Goal: Book appointment/travel/reservation

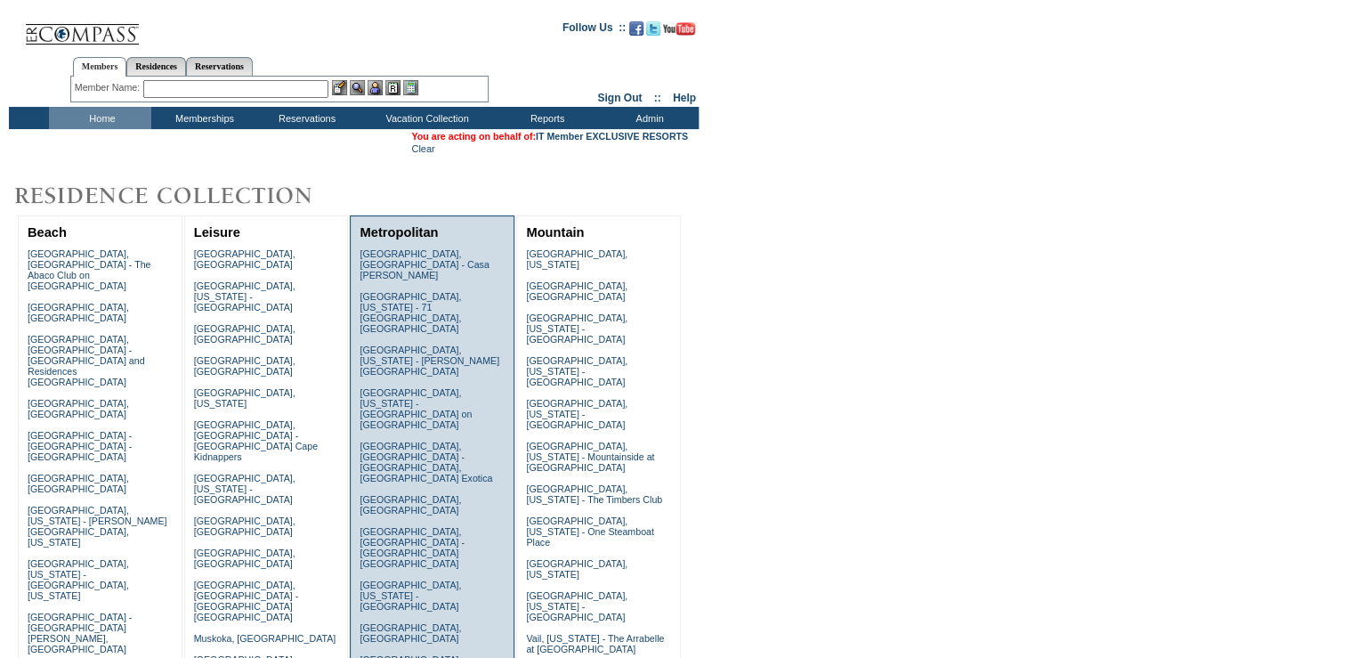
scroll to position [237, 0]
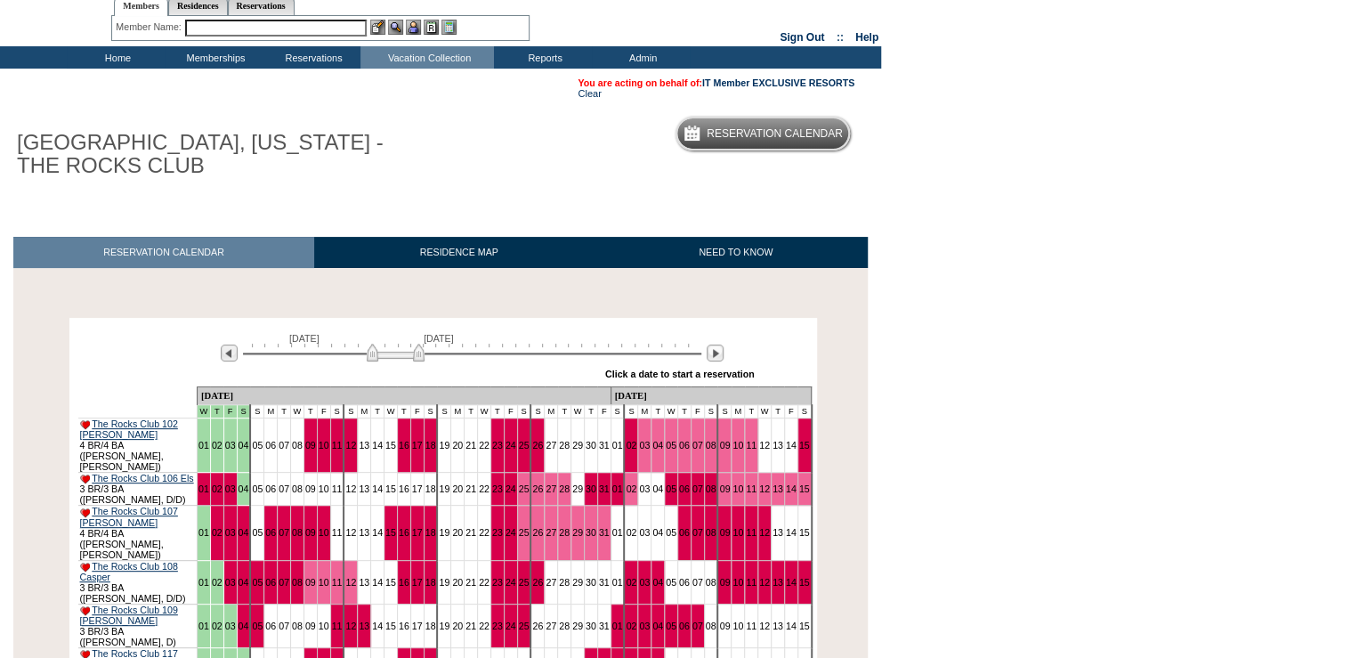
scroll to position [142, 0]
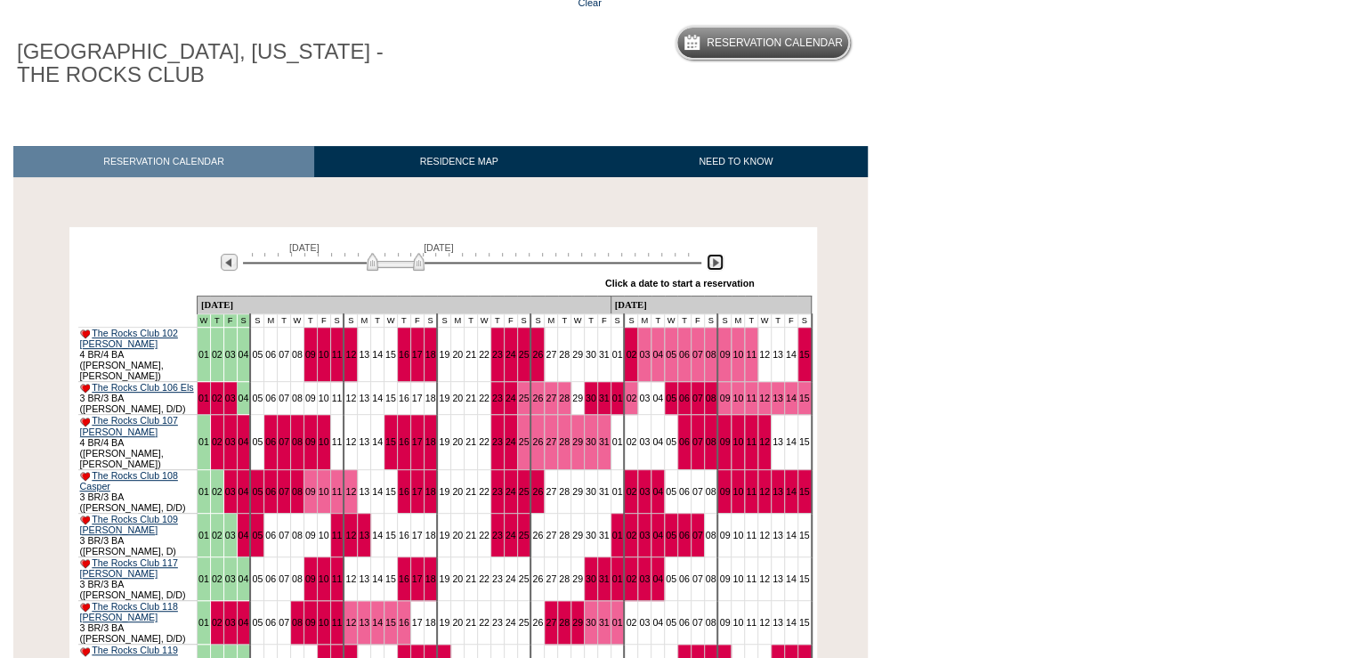
click at [717, 263] on img at bounding box center [715, 262] width 17 height 17
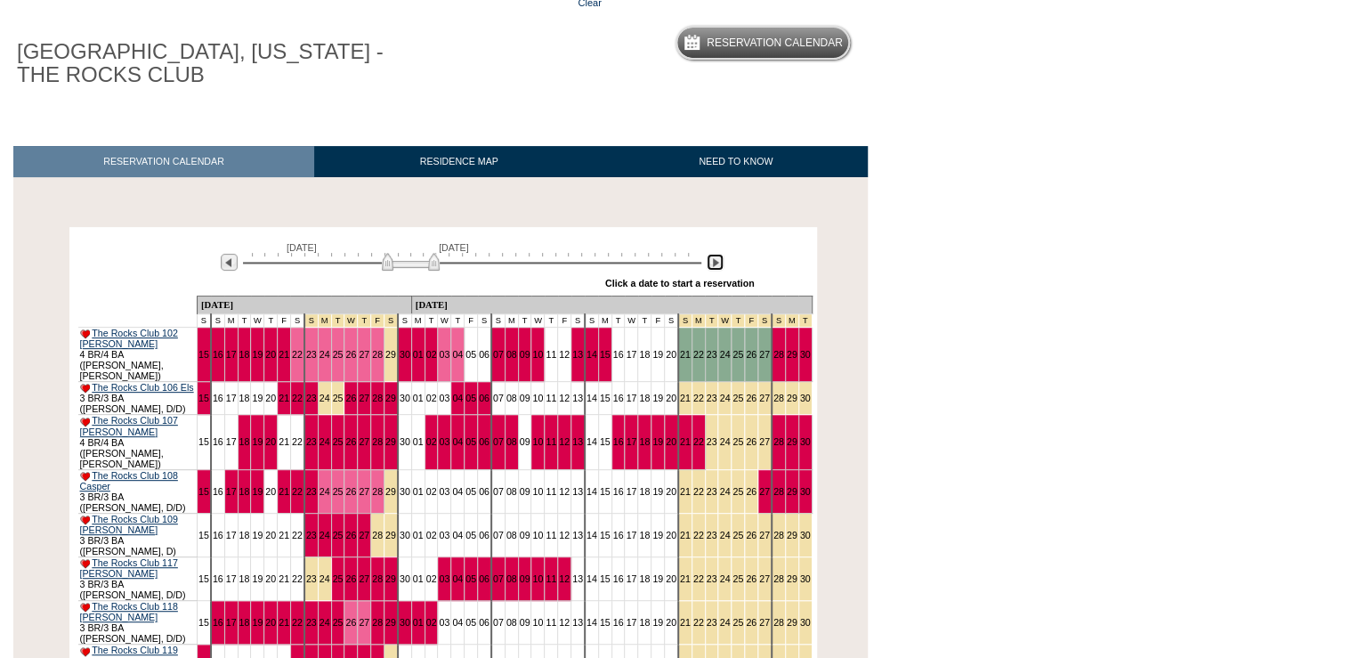
click at [718, 263] on img at bounding box center [715, 262] width 17 height 17
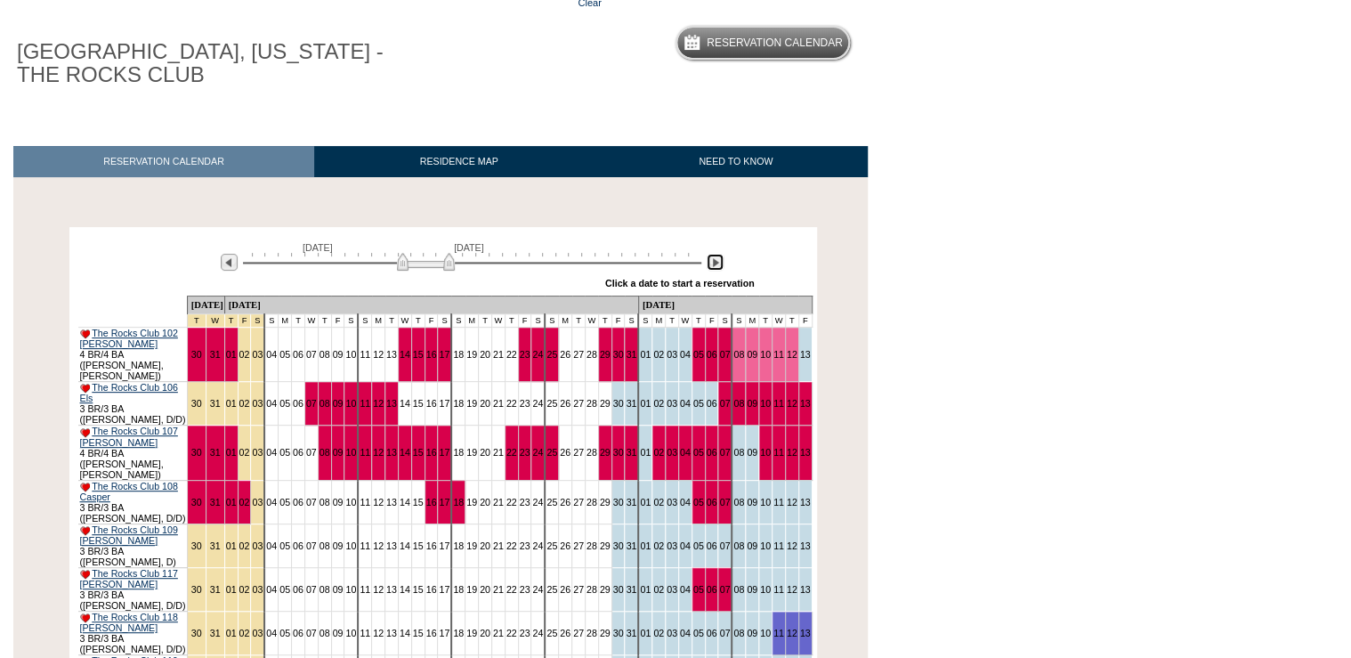
click at [718, 263] on img at bounding box center [715, 262] width 17 height 17
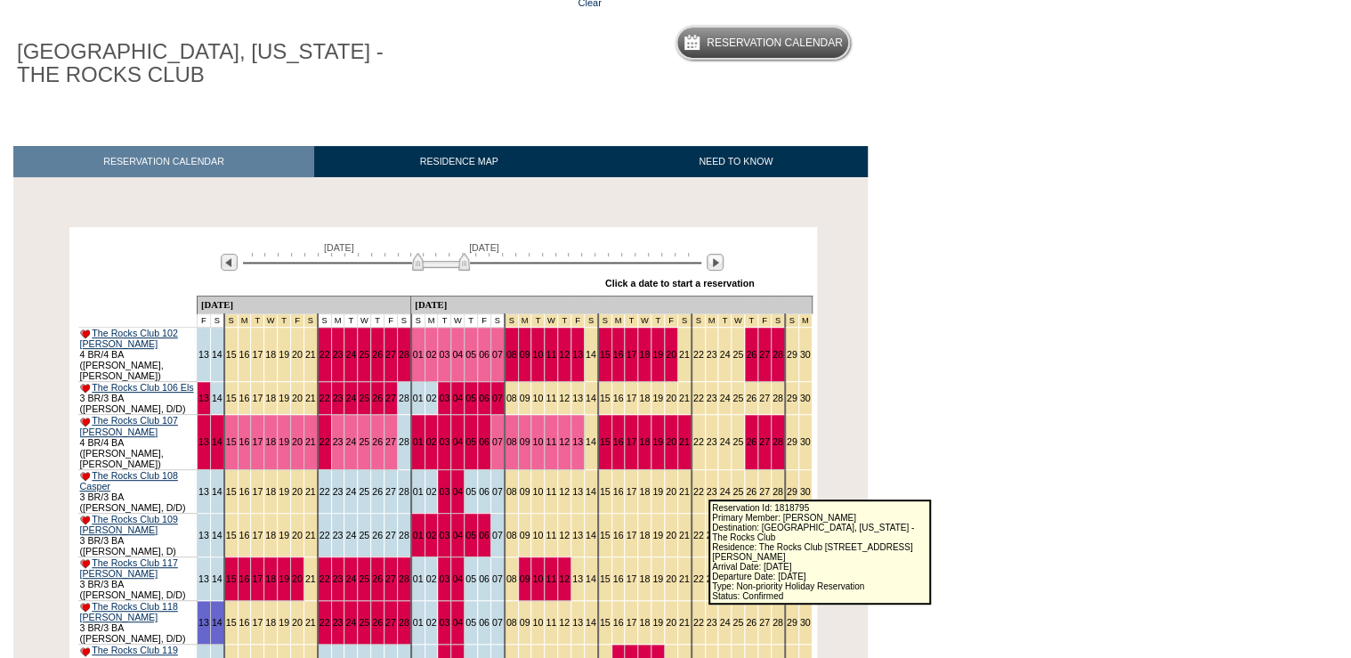
click at [773, 573] on link "28" at bounding box center [778, 578] width 11 height 11
